Goal: Information Seeking & Learning: Compare options

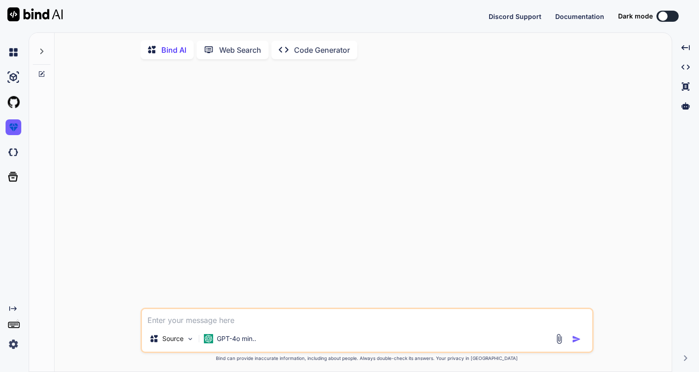
type textarea "x"
click at [23, 15] on img at bounding box center [34, 14] width 55 height 14
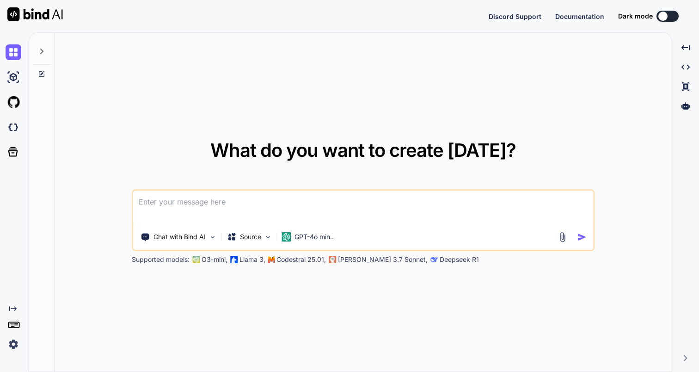
click at [15, 346] on img at bounding box center [14, 344] width 16 height 16
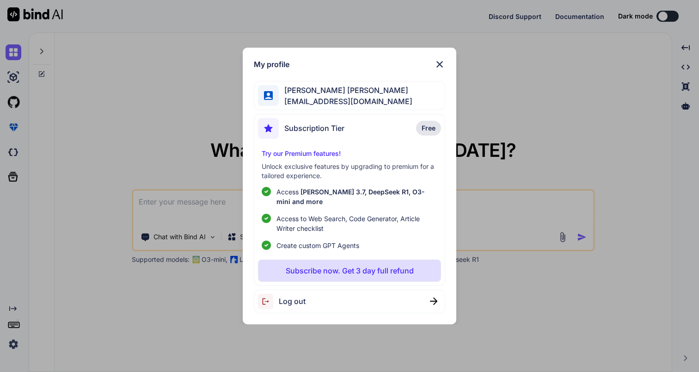
type textarea "x"
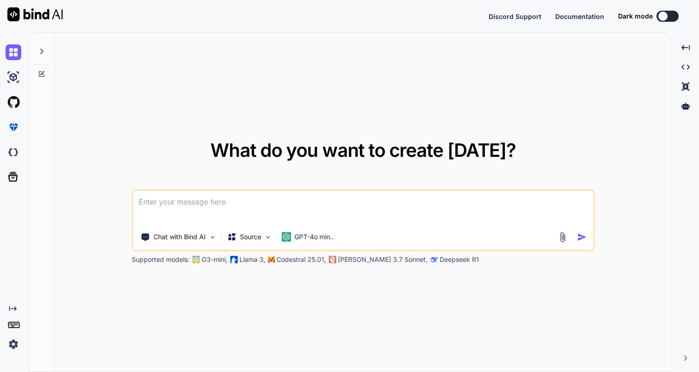
click at [12, 344] on img at bounding box center [14, 344] width 16 height 16
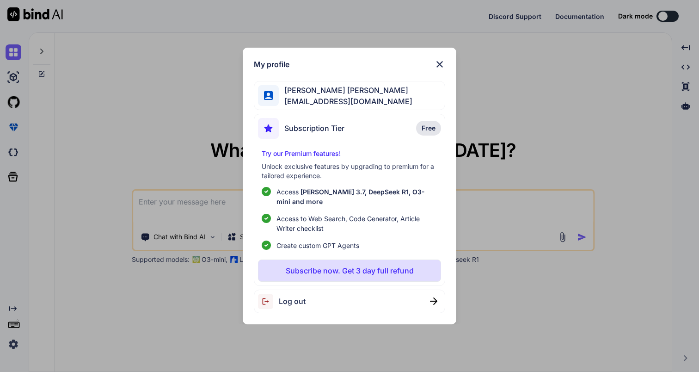
type textarea "x"
click at [441, 68] on img at bounding box center [439, 64] width 11 height 11
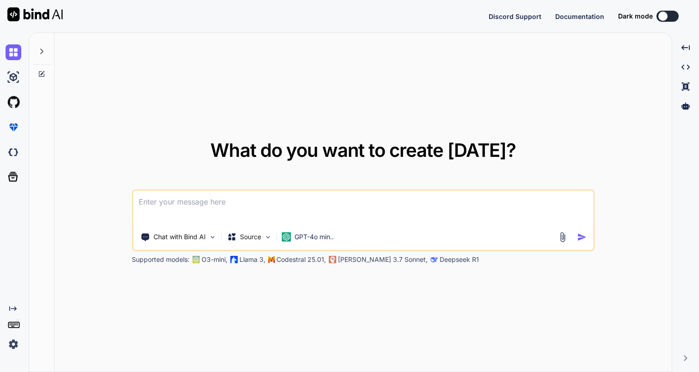
click at [15, 346] on img at bounding box center [14, 344] width 16 height 16
click at [14, 343] on img at bounding box center [14, 344] width 16 height 16
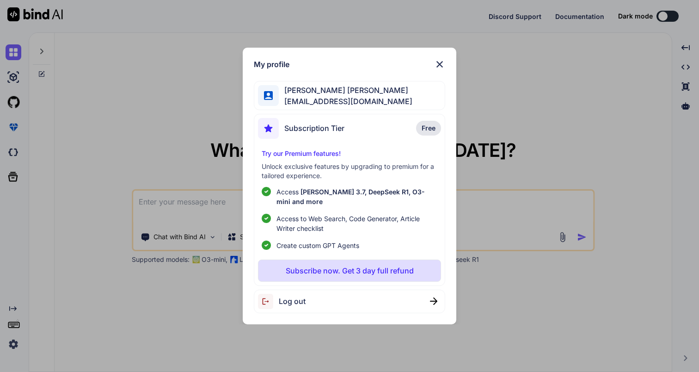
type textarea "x"
click at [442, 68] on img at bounding box center [439, 64] width 11 height 11
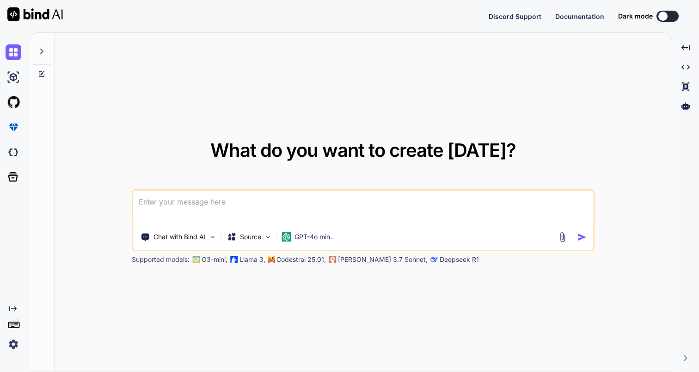
click at [12, 348] on img at bounding box center [14, 344] width 16 height 16
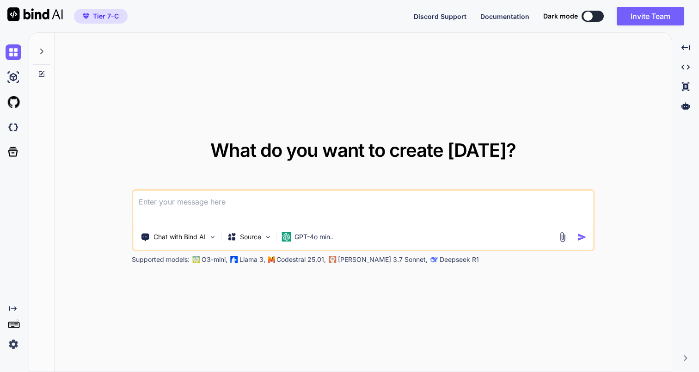
type textarea "x"
click at [14, 344] on img at bounding box center [14, 344] width 16 height 16
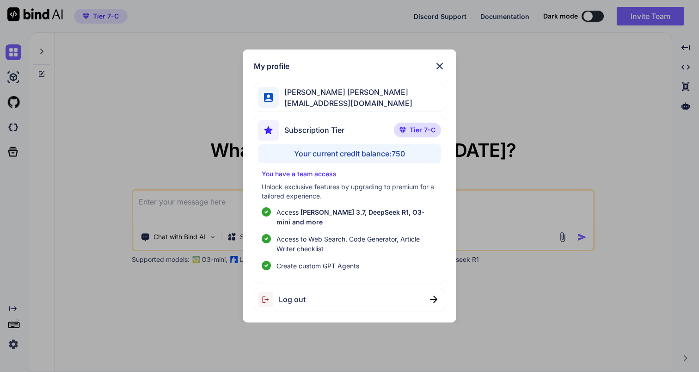
click at [438, 72] on img at bounding box center [439, 66] width 11 height 11
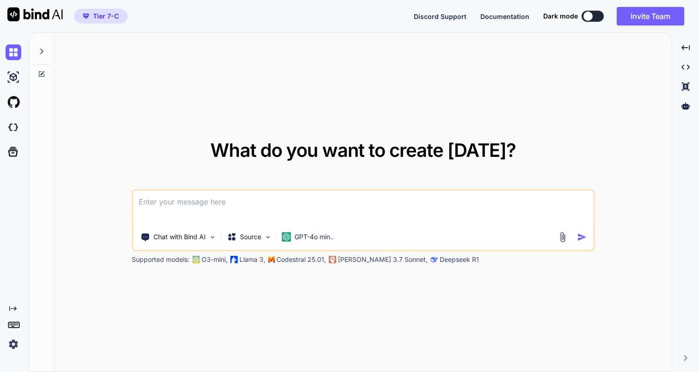
click at [504, 14] on span "Documentation" at bounding box center [504, 16] width 49 height 8
click at [652, 18] on button "Invite Team" at bounding box center [651, 16] width 68 height 18
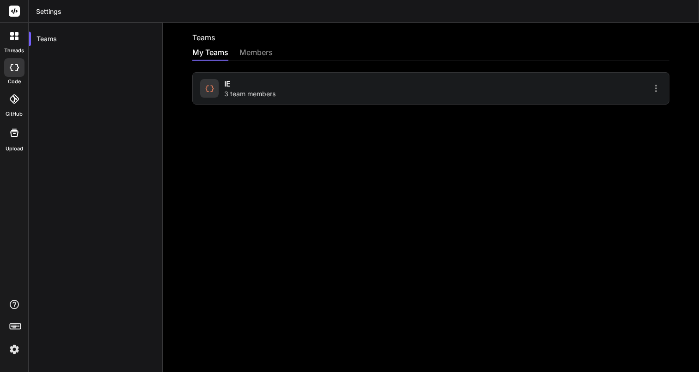
click at [264, 53] on div "members" at bounding box center [255, 53] width 33 height 13
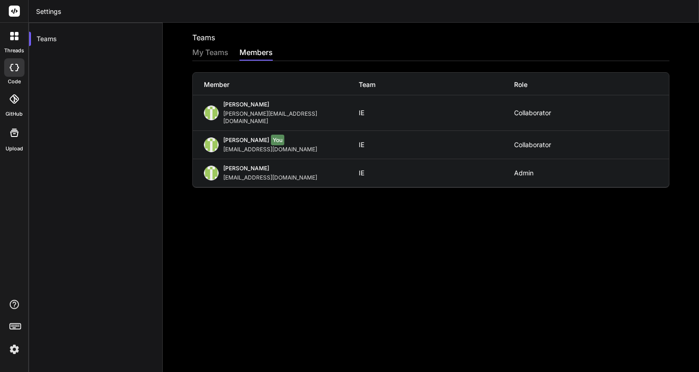
click at [16, 350] on img at bounding box center [14, 349] width 16 height 16
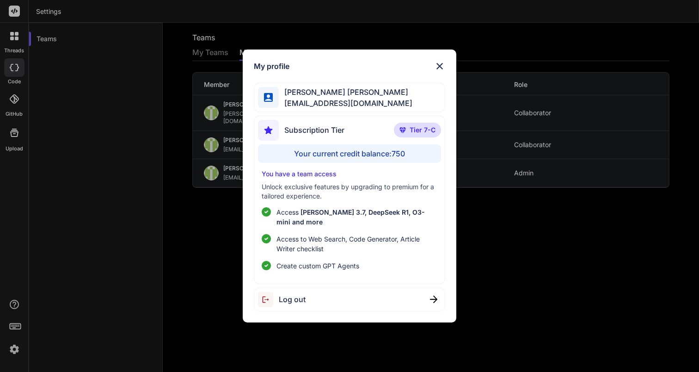
click at [16, 304] on div "My profile Jose Luis Bermudez Corona dogmedia@gmail.com Subscription Tier Tier …" at bounding box center [349, 186] width 699 height 372
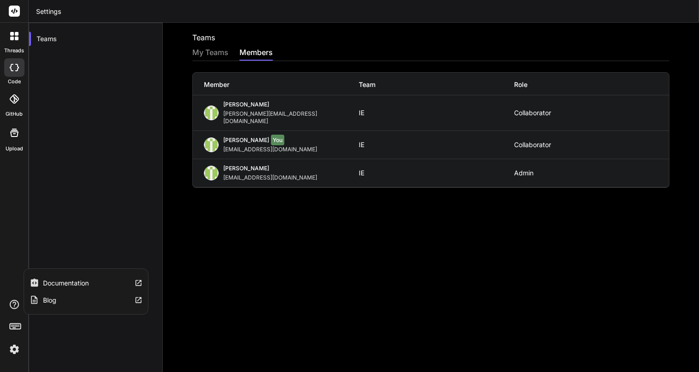
click at [62, 304] on div "Blog" at bounding box center [86, 299] width 124 height 17
click at [13, 353] on img at bounding box center [14, 349] width 16 height 16
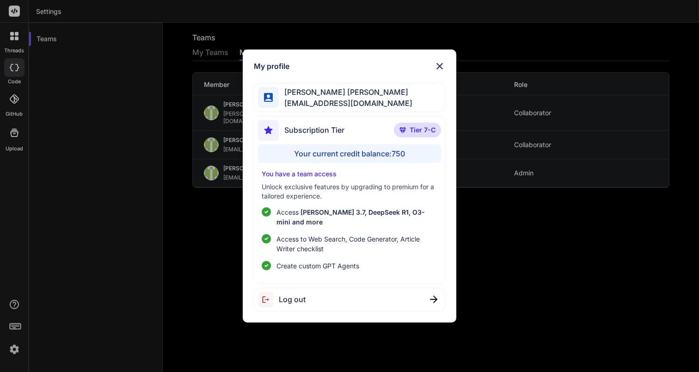
click at [317, 135] on span "Subscription Tier" at bounding box center [314, 129] width 60 height 11
copy span "Subscription Tier"
click at [164, 98] on div "My profile Jose Luis Bermudez Corona dogmedia@gmail.com Subscription Tier Tier …" at bounding box center [349, 186] width 699 height 372
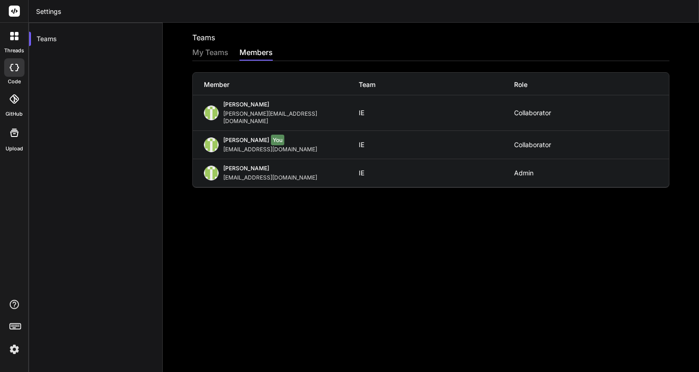
click at [9, 16] on icon at bounding box center [14, 11] width 11 height 11
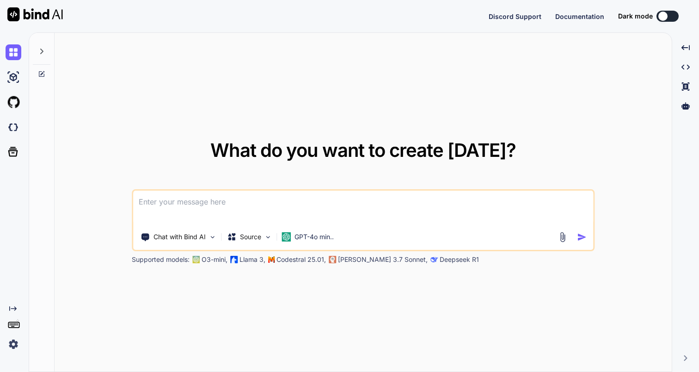
click at [237, 206] on textarea at bounding box center [363, 207] width 460 height 34
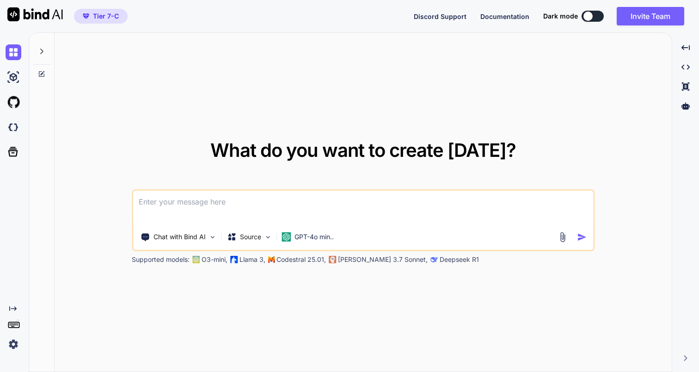
click at [43, 71] on icon at bounding box center [42, 73] width 4 height 4
click at [45, 54] on icon at bounding box center [41, 51] width 7 height 7
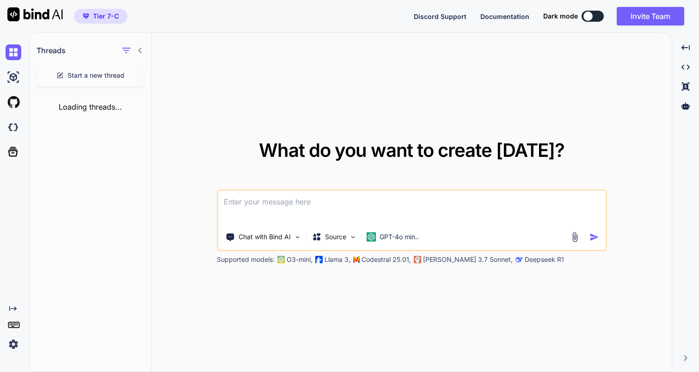
click at [137, 52] on icon at bounding box center [139, 50] width 7 height 7
type textarea "x"
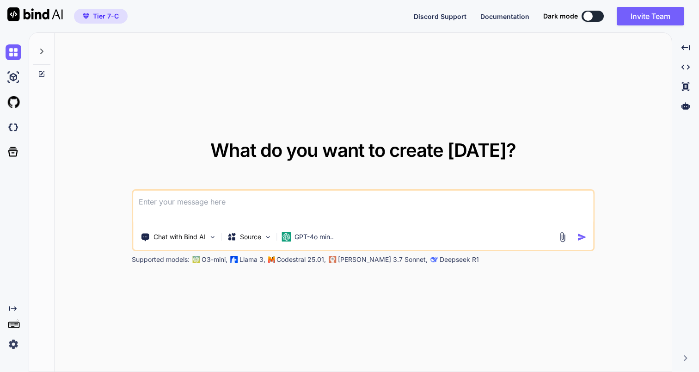
click at [111, 15] on span "Tier 7-C" at bounding box center [106, 16] width 26 height 9
click at [123, 22] on button "Tier 7-C" at bounding box center [101, 16] width 54 height 15
click at [498, 20] on button "Documentation" at bounding box center [504, 17] width 49 height 10
click at [691, 110] on div at bounding box center [685, 106] width 19 height 16
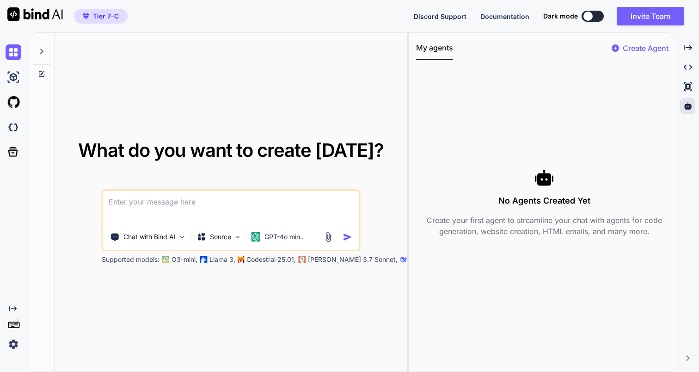
click at [645, 49] on p "Create Agent" at bounding box center [646, 48] width 46 height 11
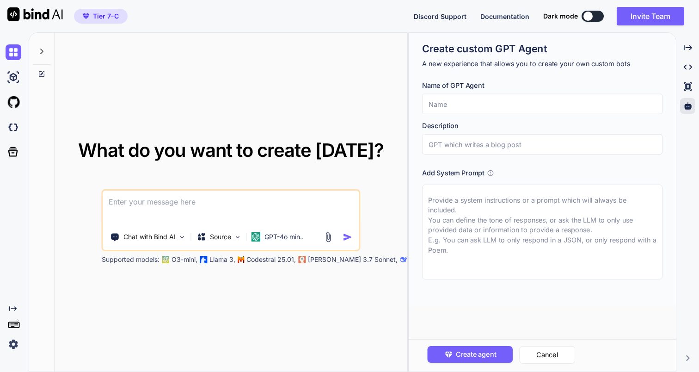
click at [521, 110] on input "text" at bounding box center [542, 104] width 240 height 20
type input "Jajaja"
type input "jajaj"
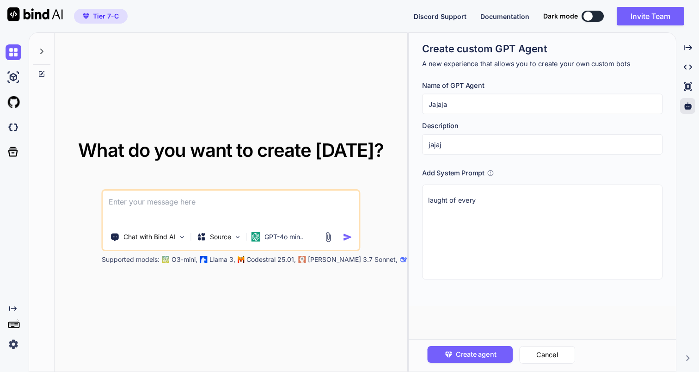
click at [437, 201] on textarea "laught of every" at bounding box center [542, 231] width 240 height 95
click at [497, 191] on textarea "laughs of every" at bounding box center [542, 231] width 240 height 95
click at [497, 205] on textarea "laughs of every" at bounding box center [542, 231] width 240 height 95
type textarea "laughs of every question"
click at [491, 355] on span "Create agent" at bounding box center [476, 354] width 40 height 10
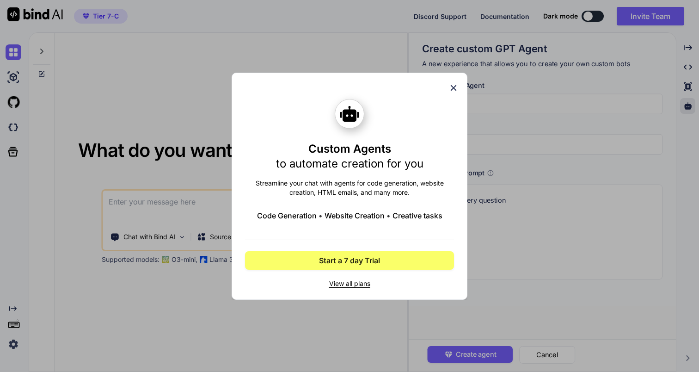
click at [343, 164] on span "to automate creation for you" at bounding box center [349, 163] width 147 height 13
click at [349, 160] on span "to automate creation for you" at bounding box center [349, 163] width 147 height 13
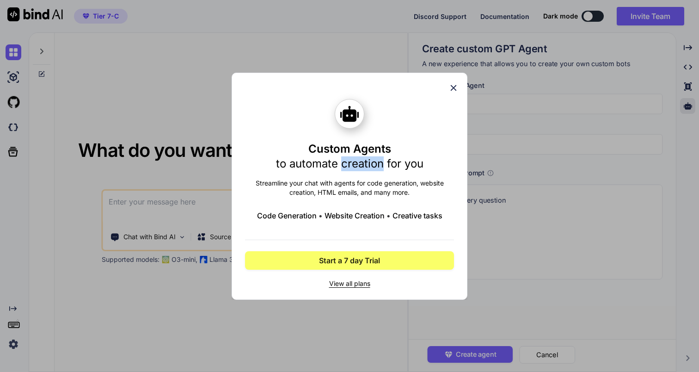
click at [349, 160] on span "to automate creation for you" at bounding box center [349, 163] width 147 height 13
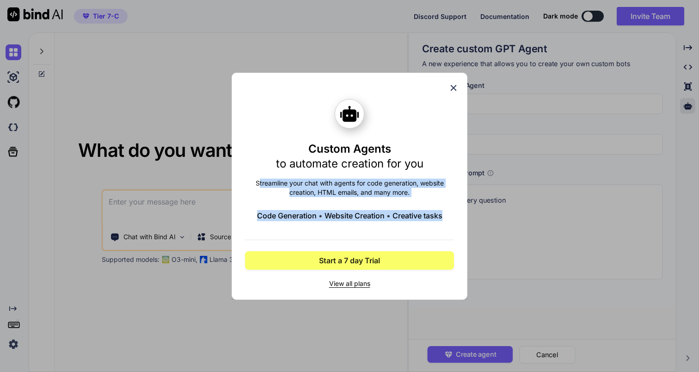
drag, startPoint x: 258, startPoint y: 187, endPoint x: 411, endPoint y: 236, distance: 161.3
click at [411, 236] on div "Custom Agents to automate creation for you Streamline your chat with agents for…" at bounding box center [349, 193] width 209 height 189
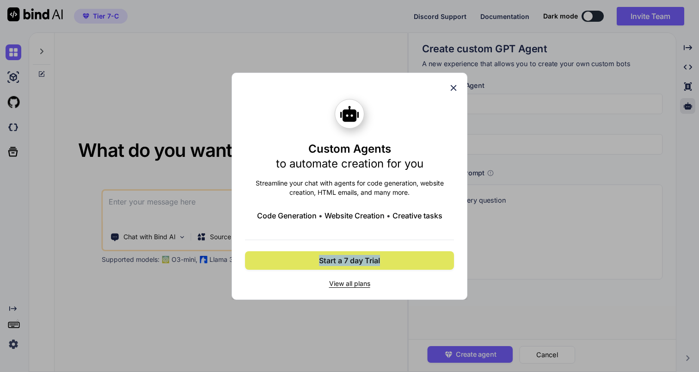
drag, startPoint x: 319, startPoint y: 244, endPoint x: 426, endPoint y: 266, distance: 110.0
click at [426, 266] on div "Custom Agents to automate creation for you Streamline your chat with agents for…" at bounding box center [349, 193] width 209 height 189
copy span "Start a 7 day Trial"
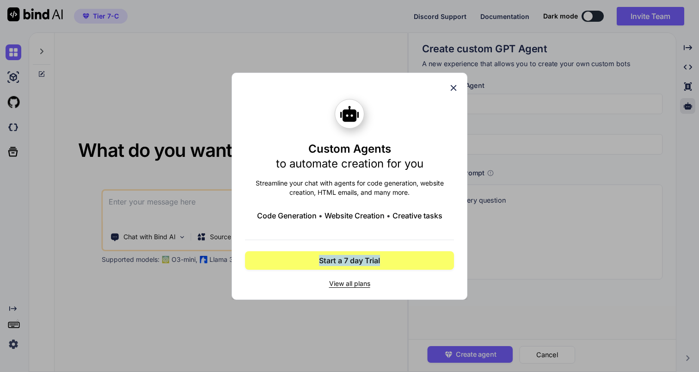
click at [346, 35] on div "Custom Agents to automate creation for you Streamline your chat with agents for…" at bounding box center [349, 186] width 699 height 372
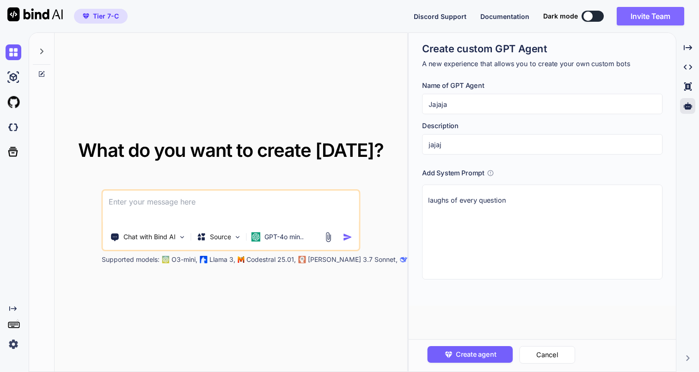
click at [636, 14] on button "Invite Team" at bounding box center [651, 16] width 68 height 18
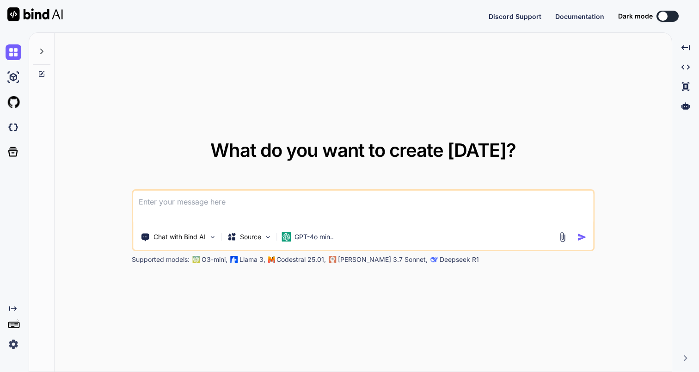
click at [10, 346] on img at bounding box center [14, 344] width 16 height 16
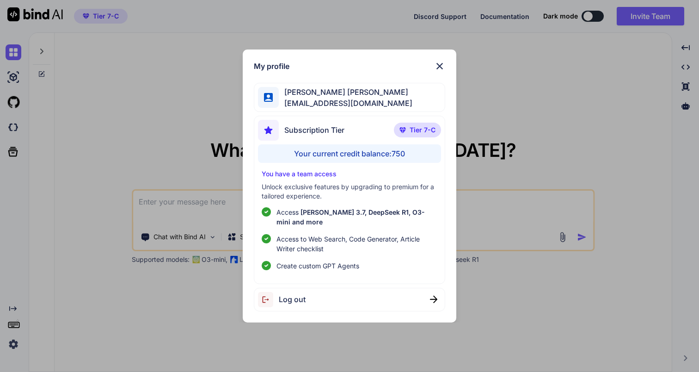
type textarea "x"
click at [502, 89] on div "My profile [PERSON_NAME] [PERSON_NAME] [EMAIL_ADDRESS][DOMAIN_NAME] Subscriptio…" at bounding box center [349, 186] width 699 height 372
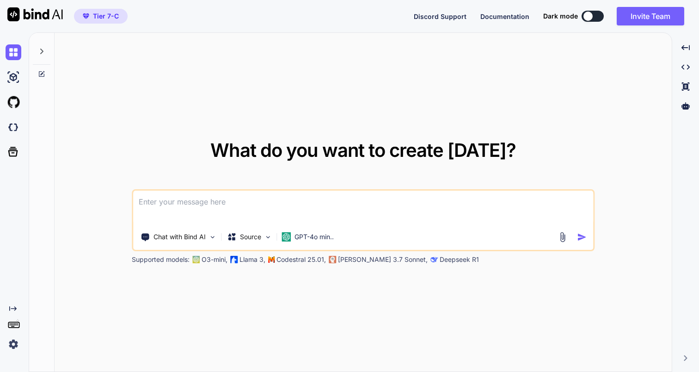
click at [235, 198] on textarea at bounding box center [363, 207] width 460 height 34
paste textarea "[PERSON_NAME] vs Cursor"
click at [196, 203] on textarea "compare [PERSON_NAME] vs Cursor" at bounding box center [363, 207] width 460 height 34
click at [245, 204] on textarea "compare [PERSON_NAME] and Cursor" at bounding box center [363, 207] width 460 height 34
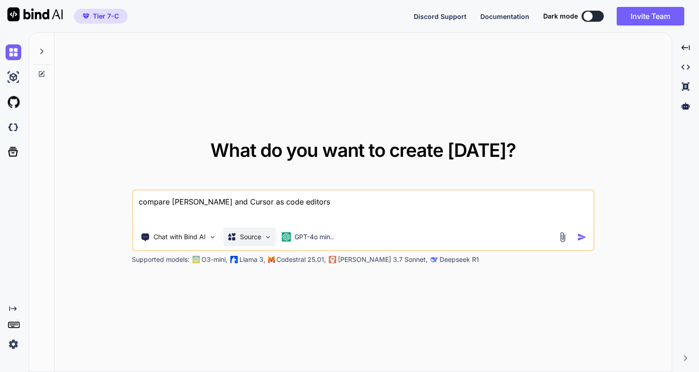
type textarea "compare [PERSON_NAME] and Cursor as code editors"
click at [233, 236] on icon at bounding box center [231, 236] width 9 height 9
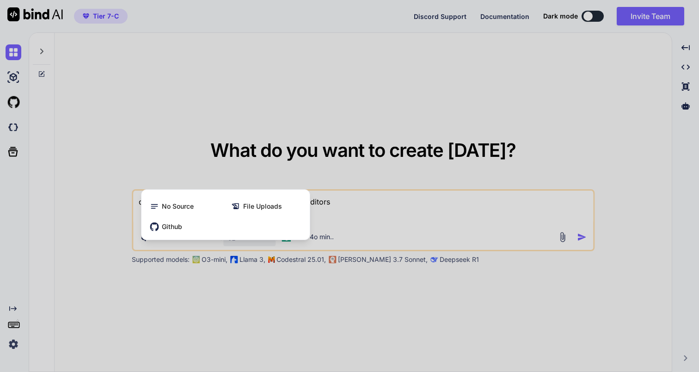
click at [378, 200] on div at bounding box center [349, 186] width 699 height 372
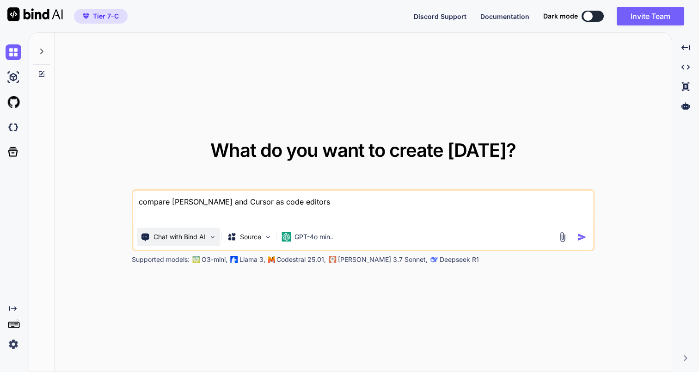
click at [188, 236] on p "Chat with Bind AI" at bounding box center [179, 236] width 52 height 9
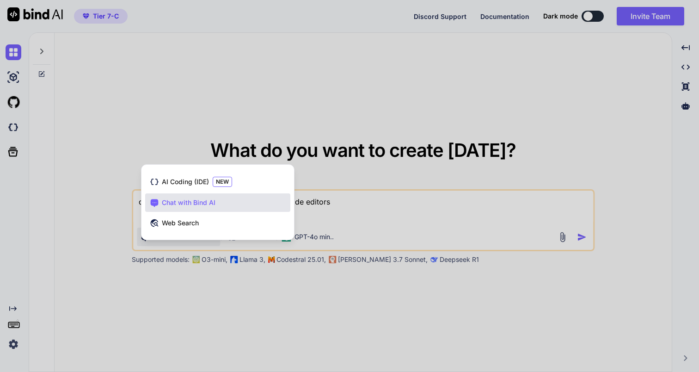
click at [227, 200] on div "Chat with Bind AI" at bounding box center [217, 202] width 145 height 18
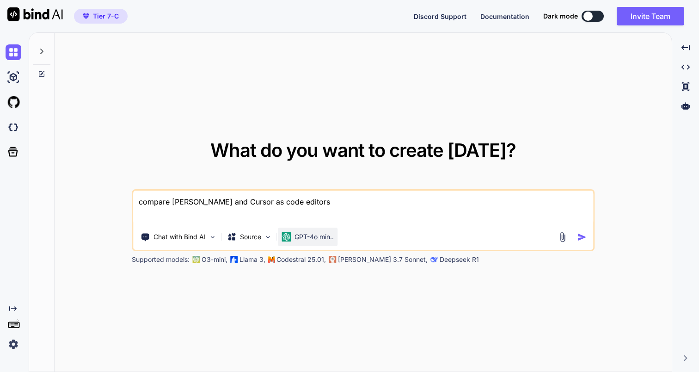
click at [320, 236] on p "GPT-4o min.." at bounding box center [314, 236] width 39 height 9
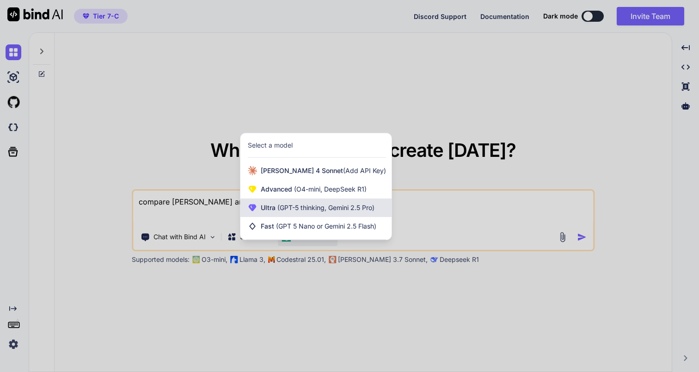
click at [316, 202] on div "Ultra (GPT-5 thinking, Gemini 2.5 Pro)" at bounding box center [315, 207] width 151 height 18
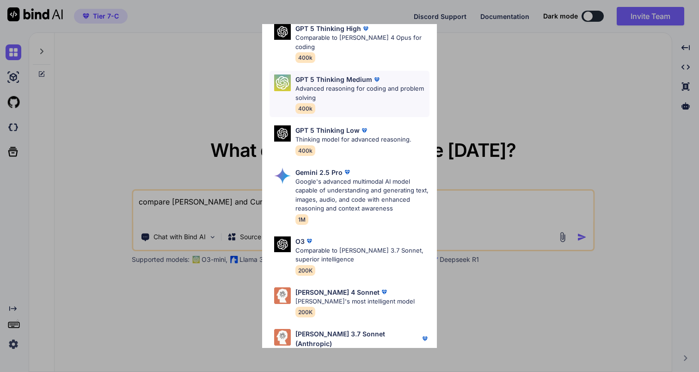
scroll to position [95, 0]
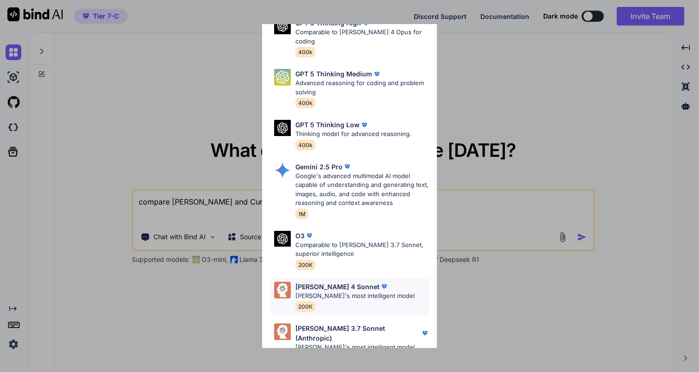
click at [307, 301] on span "200K" at bounding box center [305, 306] width 20 height 11
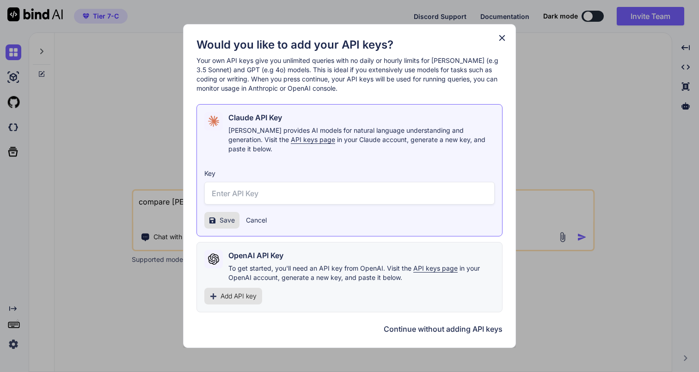
click at [539, 129] on div "Would you like to add your API keys? Your own API keys give you unlimited queri…" at bounding box center [349, 186] width 699 height 372
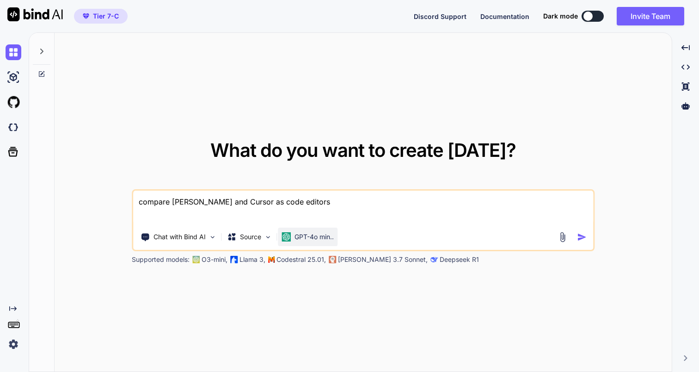
click at [310, 239] on p "GPT-4o min.." at bounding box center [314, 236] width 39 height 9
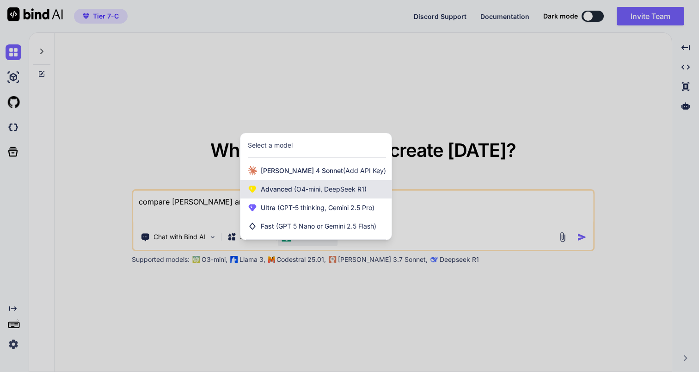
click at [322, 190] on span "(O4-mini, DeepSeek R1)" at bounding box center [329, 189] width 74 height 8
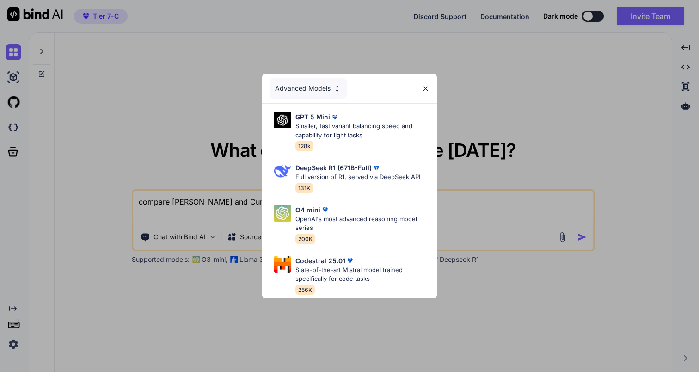
click at [336, 91] on img at bounding box center [337, 89] width 8 height 8
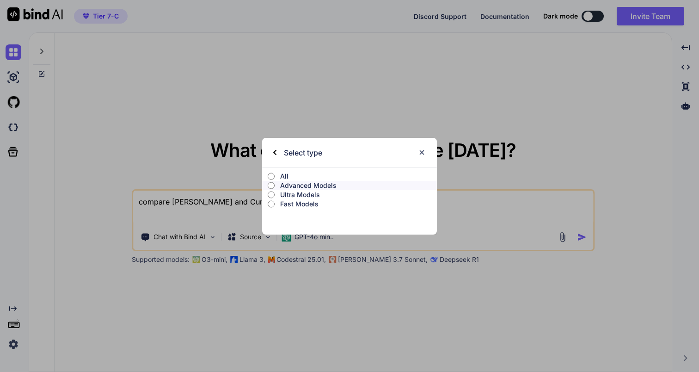
click at [274, 194] on input "Ultra Models" at bounding box center [271, 194] width 7 height 7
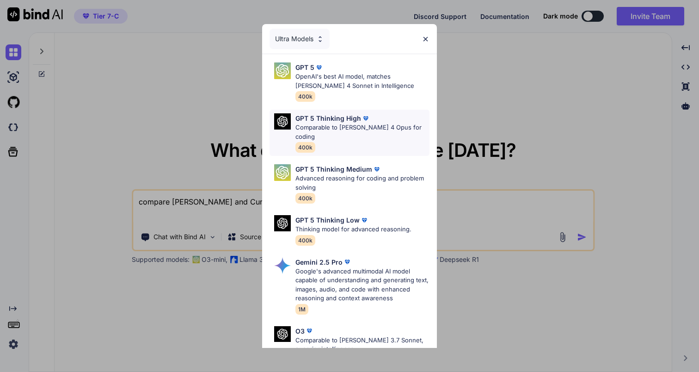
click at [368, 129] on p "Comparable to [PERSON_NAME] 4 Opus for coding" at bounding box center [362, 132] width 134 height 18
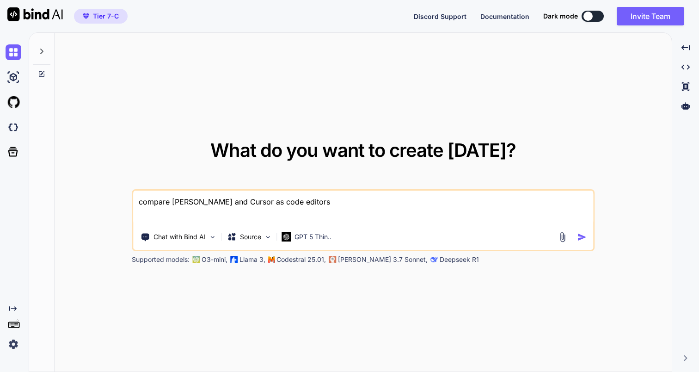
click at [328, 208] on textarea "compare [PERSON_NAME] and Cursor as code editors" at bounding box center [363, 207] width 460 height 34
click at [580, 237] on img "button" at bounding box center [582, 237] width 10 height 10
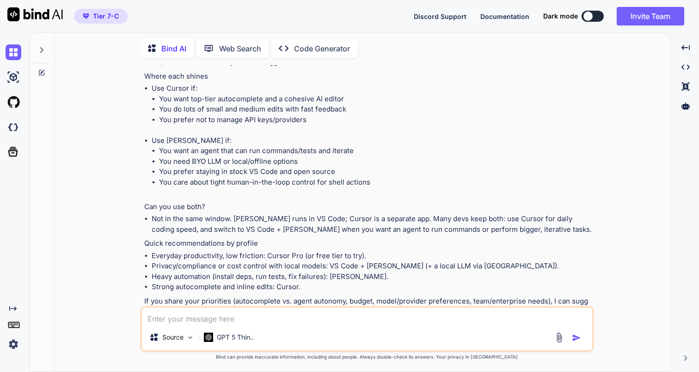
scroll to position [489, 0]
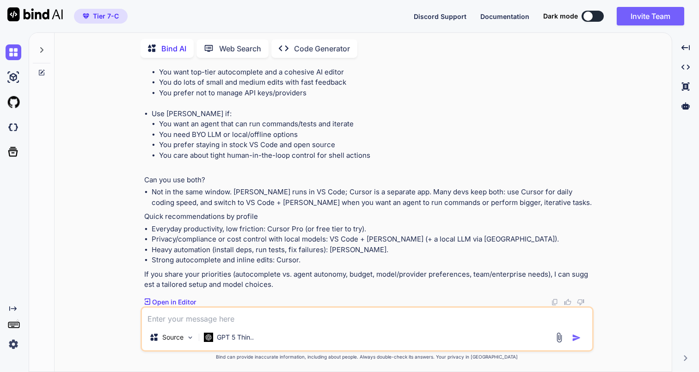
click at [210, 199] on li "Not in the same window. [PERSON_NAME] runs in VS Code; Cursor is a separate app…" at bounding box center [372, 197] width 440 height 21
